Goal: Information Seeking & Learning: Check status

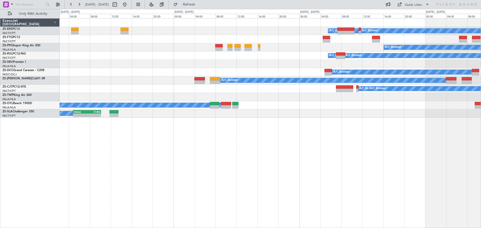
click at [218, 169] on div "A/C Unavailable A/C Booked A/C Booked A/C Unavailable A/C Booked A/C Booked A/C…" at bounding box center [271, 123] width 422 height 210
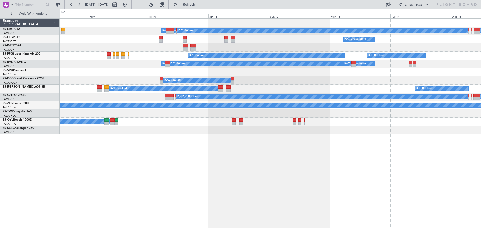
click at [226, 187] on div "A/C Unavailable A/C Booked A/C Booked A/C Unavailable A/C Booked A/C Booked A/C…" at bounding box center [271, 123] width 422 height 210
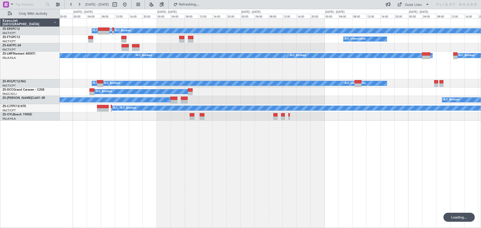
click at [266, 164] on div "A/C Unavailable A/C Booked A/C Booked A/C Unavailable A/C Booked A/C Booked A/C…" at bounding box center [271, 123] width 422 height 210
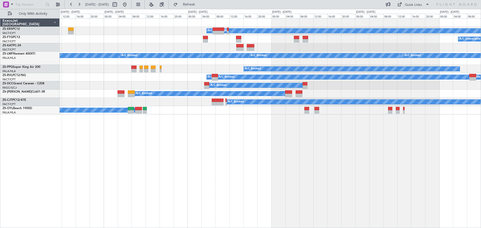
click at [329, 175] on div "A/C Booked A/C Unavailable A/C Unavailable A/C Booked A/C Booked A/C Booked A/C…" at bounding box center [271, 123] width 422 height 210
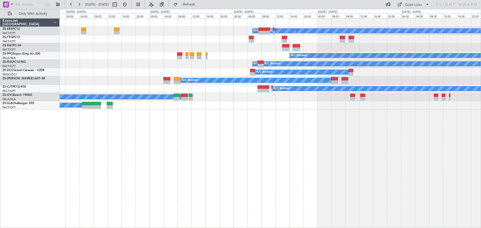
click at [249, 167] on div "A/C Booked A/C Unavailable A/C Unavailable A/C Booked A/C Booked A/C Unavailabl…" at bounding box center [271, 123] width 422 height 210
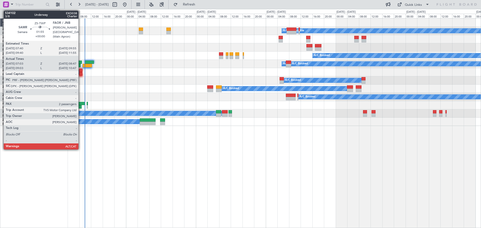
click at [81, 105] on div at bounding box center [81, 104] width 7 height 4
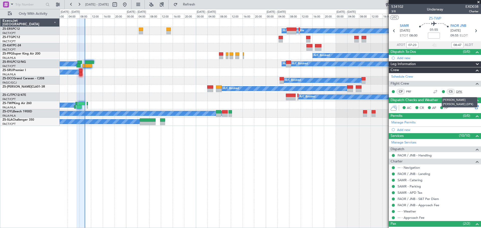
click at [458, 92] on link "DPK" at bounding box center [462, 92] width 11 height 5
click at [410, 92] on link "PRF" at bounding box center [411, 92] width 11 height 5
click at [480, 1] on span at bounding box center [478, 2] width 5 height 5
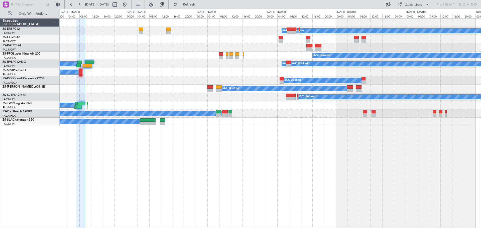
type input "0"
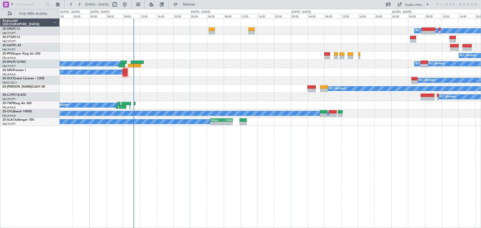
click at [233, 156] on div "A/C Booked A/C Unavailable A/C Booked A/C Unavailable A/C Booked A/C Booked A/C…" at bounding box center [271, 123] width 422 height 210
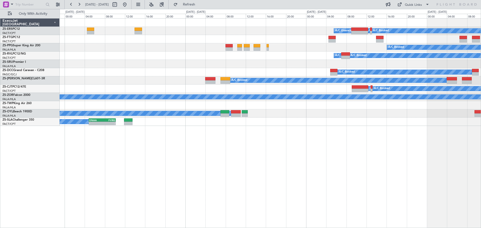
click at [312, 183] on div "A/C Unavailable A/C Booked A/C Booked A/C Booked A/C Booked A/C Booked A/C Unav…" at bounding box center [271, 123] width 422 height 210
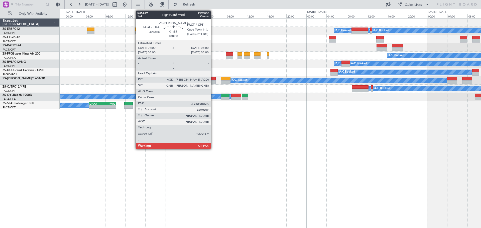
click at [213, 81] on div at bounding box center [211, 82] width 10 height 4
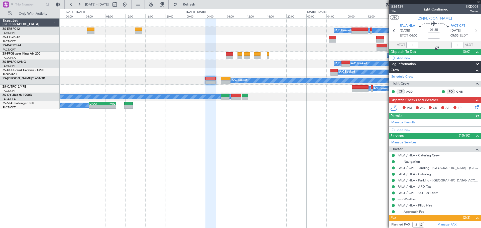
click at [478, 2] on div at bounding box center [435, 2] width 92 height 4
click at [479, 2] on span at bounding box center [478, 2] width 5 height 5
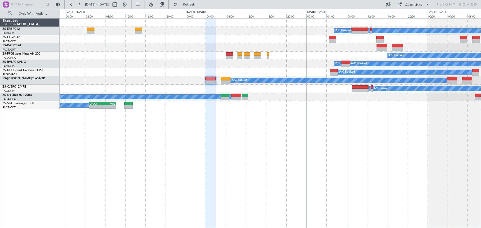
type input "0"
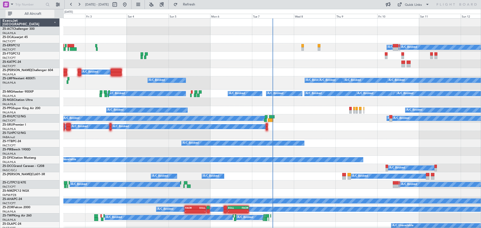
click at [48, 17] on button "All Aircraft" at bounding box center [30, 14] width 49 height 8
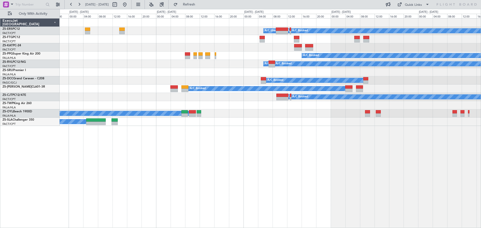
click at [233, 158] on div "A/C Booked A/C Unavailable A/C Booked A/C Booked A/C Booked A/C Unavailable A/C…" at bounding box center [271, 123] width 422 height 210
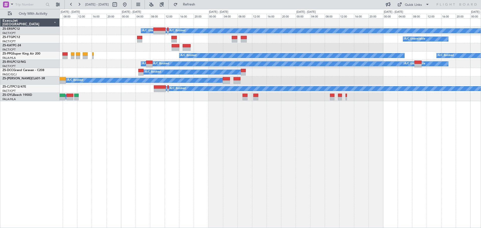
click at [408, 176] on div "A/C Booked A/C Unavailable A/C Booked A/C Booked A/C Booked A/C Unavailable A/C…" at bounding box center [271, 123] width 422 height 210
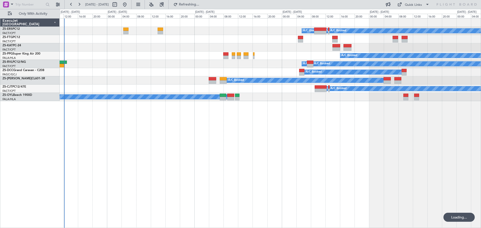
click at [295, 174] on div "A/C Booked A/C Unavailable A/C Booked A/C Booked A/C Booked A/C Unavailable A/C…" at bounding box center [271, 123] width 422 height 210
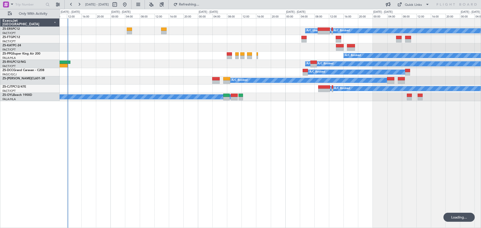
click at [295, 174] on div "A/C Booked A/C Unavailable A/C Booked A/C Booked A/C Booked A/C Unavailable A/C…" at bounding box center [271, 123] width 422 height 210
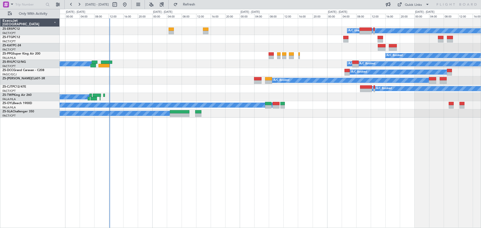
click at [231, 155] on div "A/C Booked A/C Booked A/C Booked A/C Booked A/C Unavailable A/C Booked A/C Unav…" at bounding box center [271, 123] width 422 height 210
